Goal: Navigation & Orientation: Understand site structure

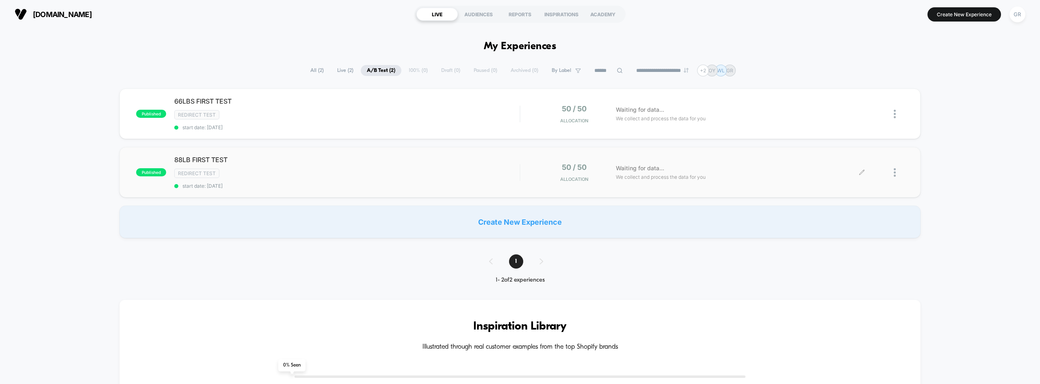
click at [693, 164] on div "Waiting for data... We collect and process the data for you" at bounding box center [737, 172] width 250 height 19
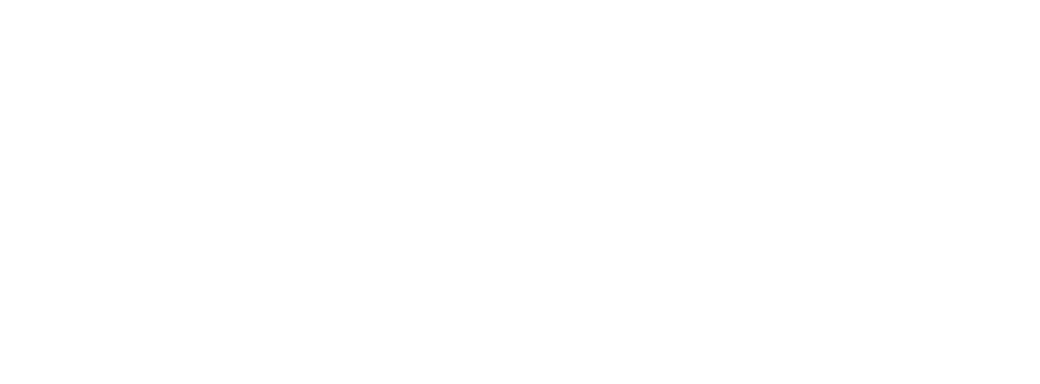
click at [674, 3] on html "Navigated to Visually.io | No-code CRO for Shopify" at bounding box center [520, 1] width 1040 height 3
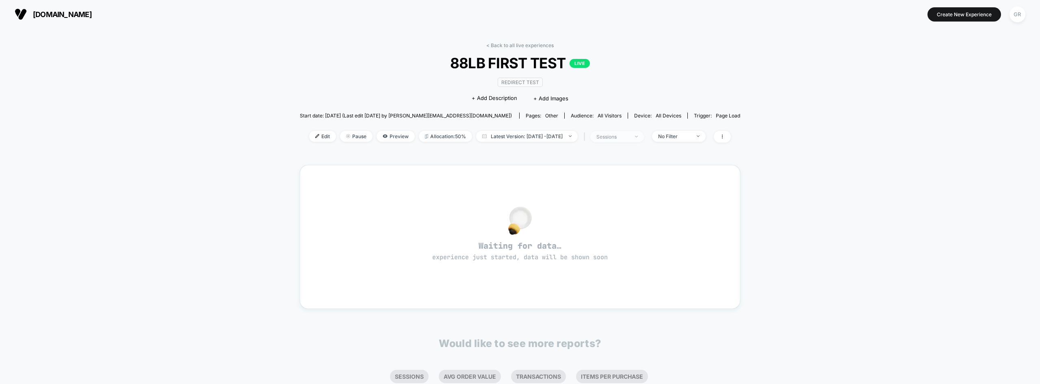
click at [625, 138] on div "sessions" at bounding box center [612, 137] width 32 height 6
click at [688, 135] on div "No Filter" at bounding box center [674, 136] width 32 height 6
click at [789, 157] on div "< Back to all live experiences 88LB FIRST TEST LIVE Redirect Test Click to edit…" at bounding box center [520, 252] width 1040 height 448
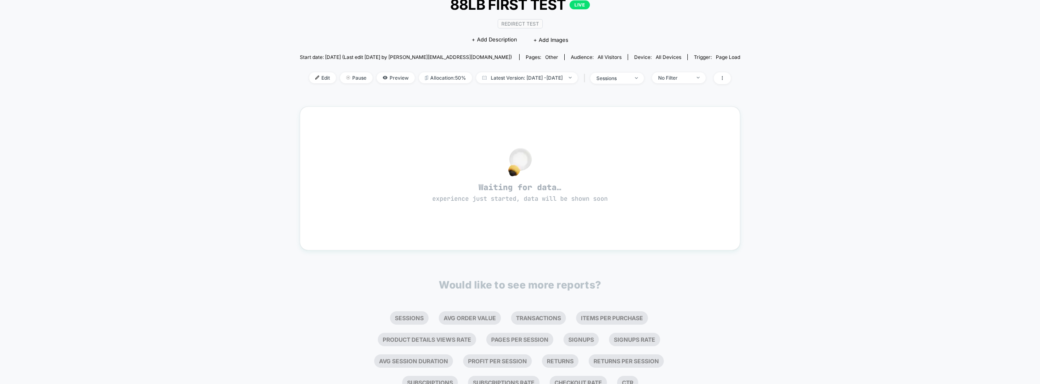
scroll to position [92, 0]
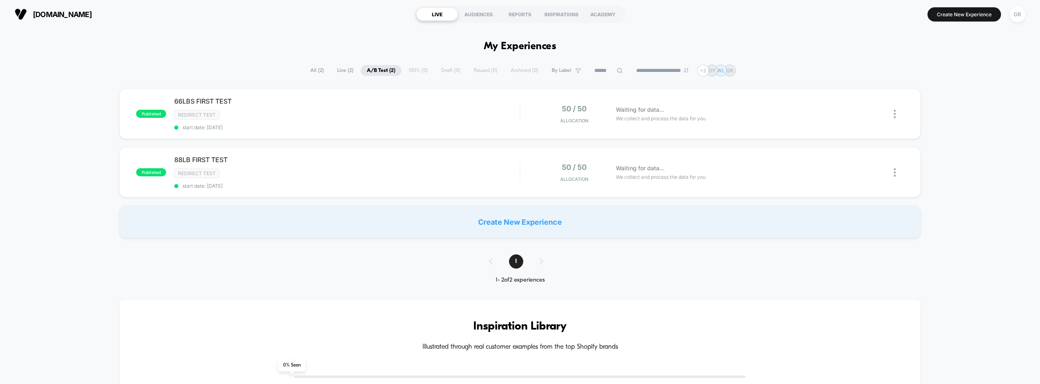
click at [314, 72] on span "All ( 2 )" at bounding box center [317, 70] width 26 height 11
click at [485, 11] on div "AUDIENCES" at bounding box center [478, 14] width 41 height 13
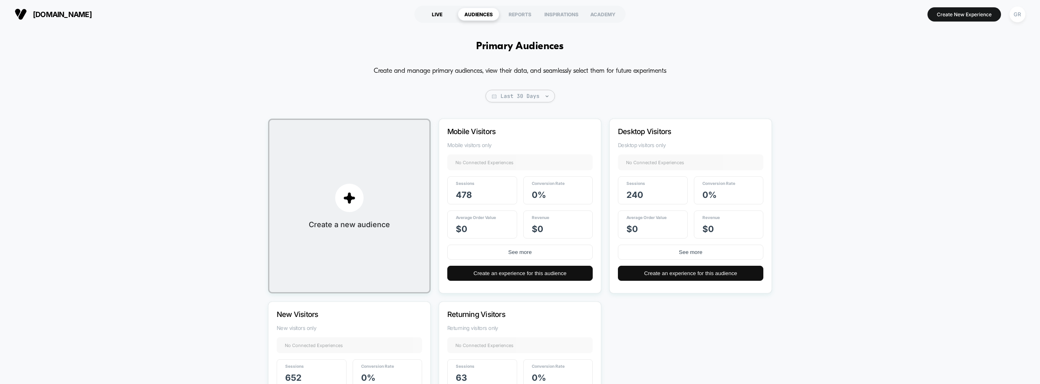
click at [444, 8] on div "LIVE" at bounding box center [436, 14] width 41 height 13
